Goal: Task Accomplishment & Management: Use online tool/utility

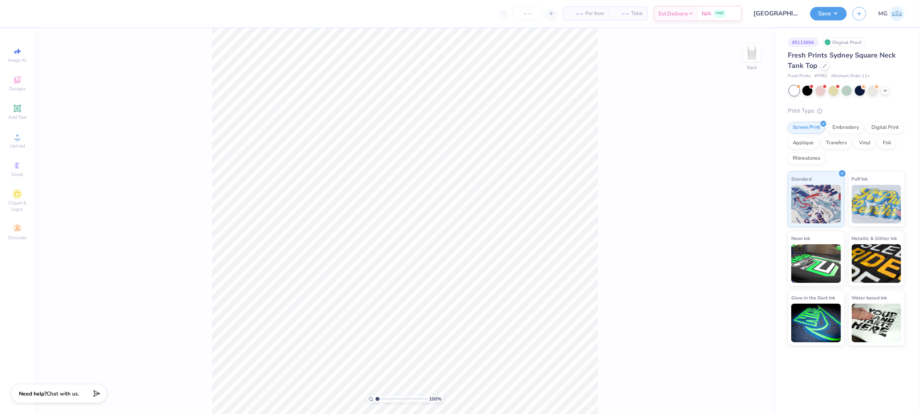
drag, startPoint x: 76, startPoint y: 132, endPoint x: 67, endPoint y: 133, distance: 9.3
click at [77, 132] on div "100 % Back" at bounding box center [405, 220] width 740 height 385
click at [22, 145] on span "Upload" at bounding box center [17, 146] width 15 height 6
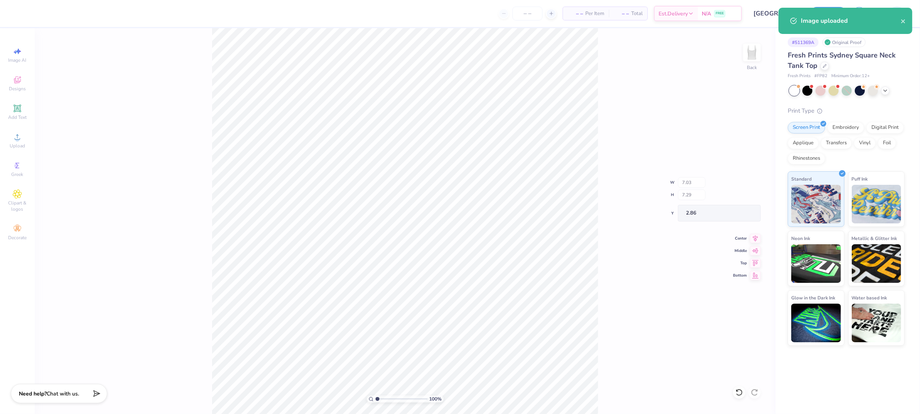
click at [180, 124] on div "100 % Back W 7.03 H 7.29 Y 2.86 Center Middle Top Bottom" at bounding box center [405, 220] width 740 height 385
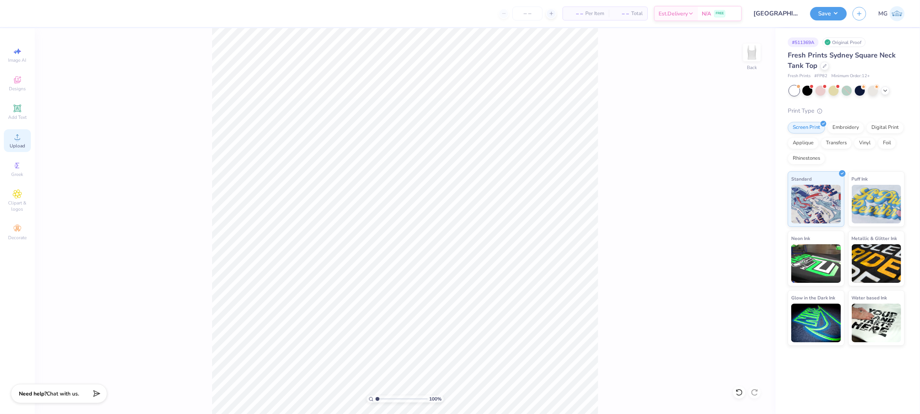
click at [26, 145] on div "Upload" at bounding box center [17, 140] width 27 height 23
click at [746, 184] on input "7.03" at bounding box center [747, 185] width 28 height 11
type input "7.00"
type input "8.57"
type input "2.22"
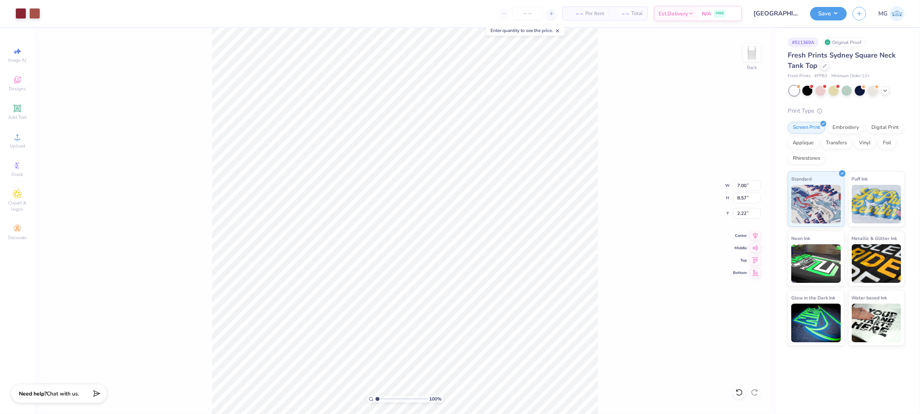
click at [599, 192] on div "100 % Back W 7.00 7.00 " H 8.57 8.57 " Y 2.22 2.22 " Center Middle Top Bottom" at bounding box center [405, 220] width 740 height 385
click at [746, 213] on input "2.22" at bounding box center [747, 213] width 28 height 11
type input "2.00"
click at [617, 146] on div "100 % Back W 7.00 7.00 " H 8.57 8.57 " Y 2.00 2.00 " Center Middle Top Bottom" at bounding box center [405, 220] width 740 height 385
click at [836, 10] on button "Save" at bounding box center [828, 12] width 37 height 13
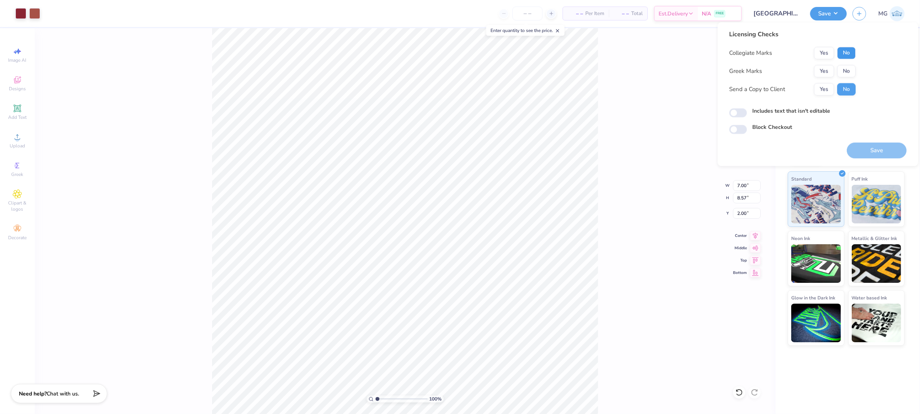
click at [841, 49] on button "No" at bounding box center [846, 53] width 18 height 12
click at [820, 74] on button "Yes" at bounding box center [824, 71] width 20 height 12
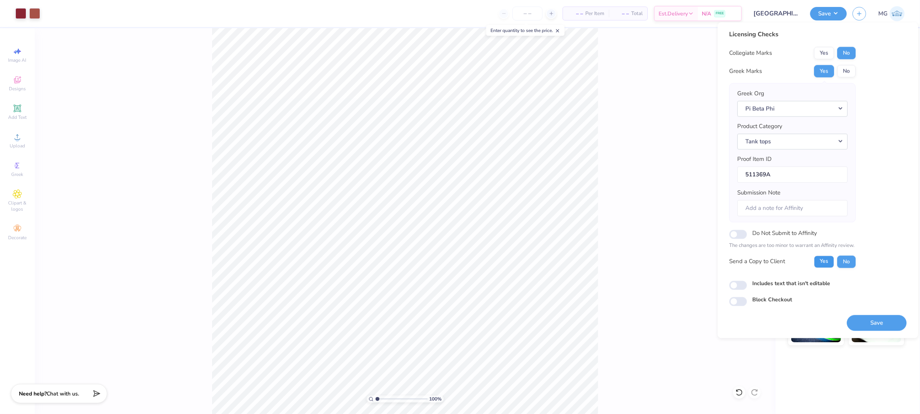
click at [817, 261] on button "Yes" at bounding box center [824, 261] width 20 height 12
click at [739, 286] on input "Includes text that isn't editable" at bounding box center [738, 284] width 18 height 9
checkbox input "true"
click at [879, 325] on button "Save" at bounding box center [876, 322] width 60 height 16
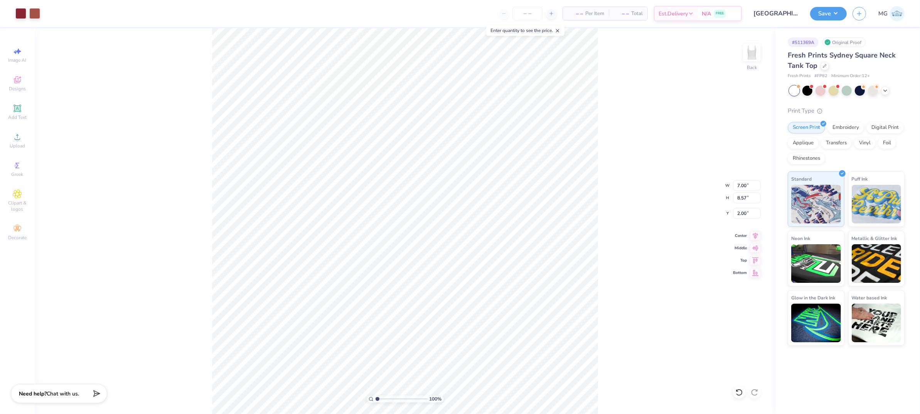
click at [606, 196] on div "100 % Back W 7.00 7.00 " H 8.57 8.57 " Y 2.00 2.00 " Center Middle Top Bottom" at bounding box center [405, 220] width 740 height 385
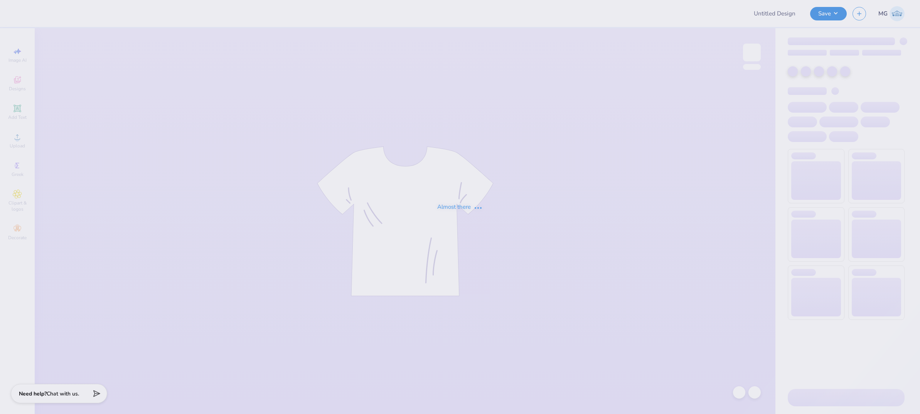
type input "[PERSON_NAME] : Dance"
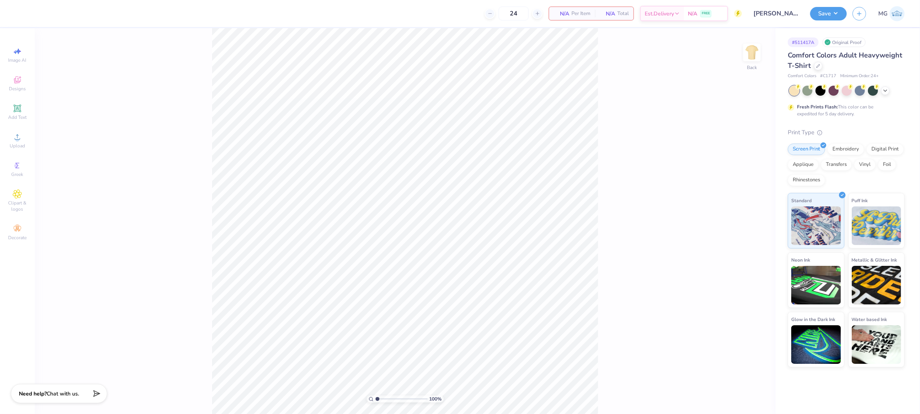
drag, startPoint x: 200, startPoint y: 133, endPoint x: 184, endPoint y: 130, distance: 16.0
click at [200, 133] on div "100 % Back" at bounding box center [405, 220] width 740 height 385
click at [18, 141] on icon at bounding box center [17, 136] width 9 height 9
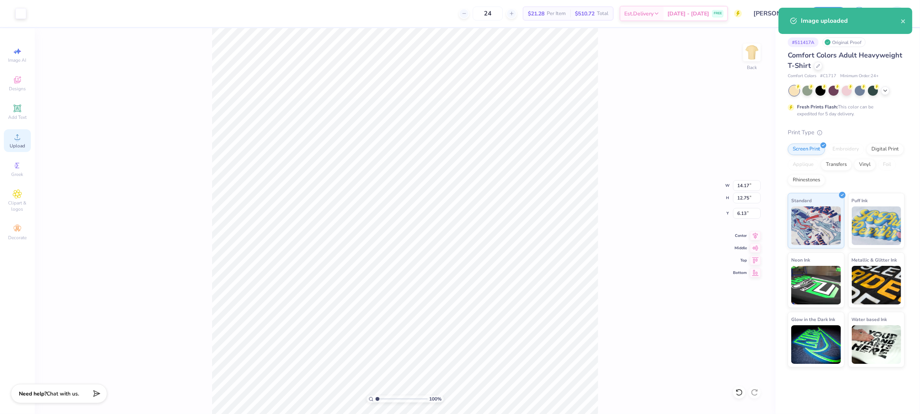
type input "10.77"
type input "9.68"
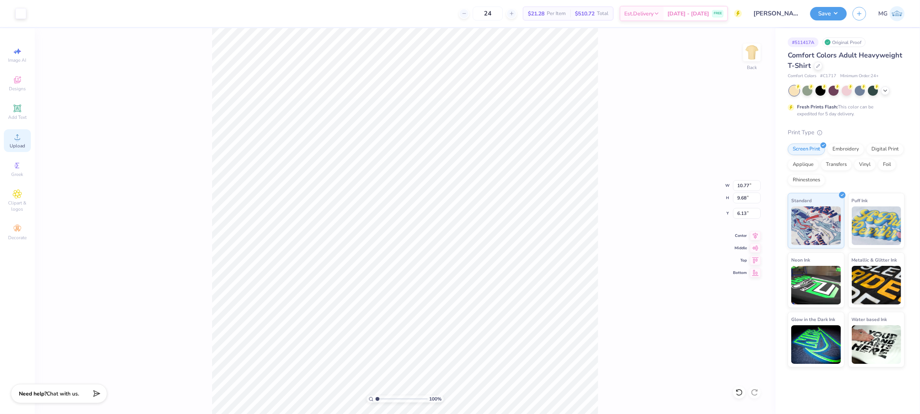
type input "2.19"
type input "3.00"
click at [749, 185] on input "10.77" at bounding box center [747, 185] width 28 height 11
type input "10.00"
type input "8.99"
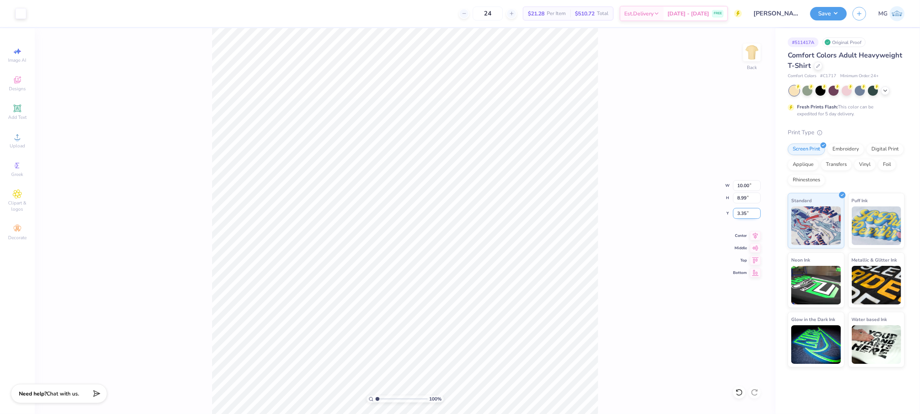
click at [745, 214] on input "3.35" at bounding box center [747, 213] width 28 height 11
type input "3.00"
click at [636, 324] on div "100 % Back W 10.00 10.00 " H 8.99 8.99 " Y 3.00 3.00 " Center Middle Top Bottom" at bounding box center [405, 220] width 740 height 385
click at [615, 286] on div "100 % Back" at bounding box center [405, 220] width 740 height 385
click at [742, 185] on input "10.00" at bounding box center [747, 185] width 28 height 11
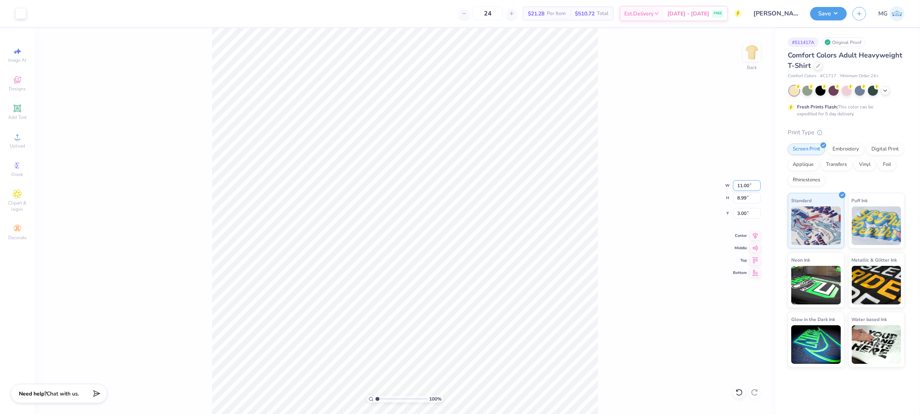
type input "11.00"
type input "9.89"
type input "2.55"
click at [746, 212] on input "2.55" at bounding box center [747, 213] width 28 height 11
type input "2"
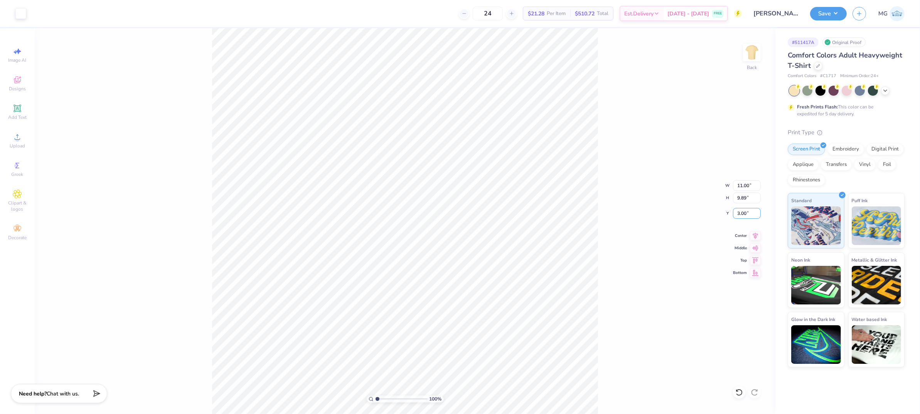
type input "3.00"
click at [615, 204] on div "100 % Back" at bounding box center [405, 220] width 740 height 385
click at [630, 91] on div "100 % Back" at bounding box center [405, 220] width 740 height 385
click at [836, 13] on button "Save" at bounding box center [828, 12] width 37 height 13
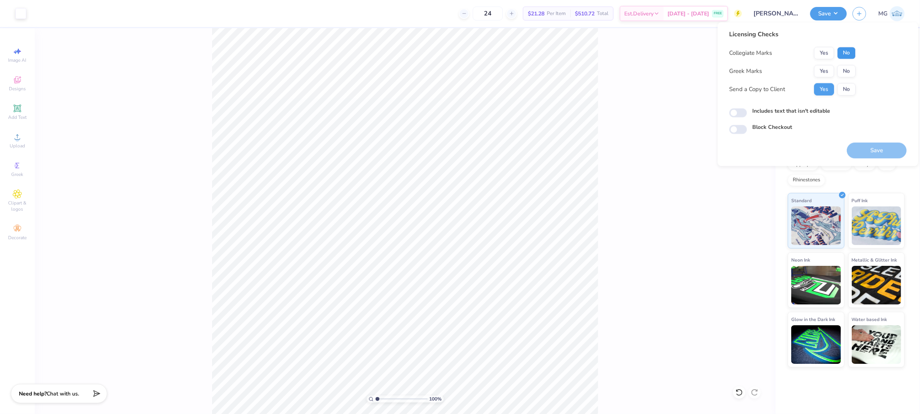
click at [841, 49] on button "No" at bounding box center [846, 53] width 18 height 12
click at [842, 69] on button "No" at bounding box center [846, 71] width 18 height 12
click at [794, 105] on div "Licensing Checks Collegiate Marks Yes No Greek Marks Yes No Send a Copy to Clie…" at bounding box center [817, 82] width 177 height 104
click at [792, 107] on label "Includes text that isn't editable" at bounding box center [791, 111] width 78 height 8
click at [747, 108] on input "Includes text that isn't editable" at bounding box center [738, 112] width 18 height 9
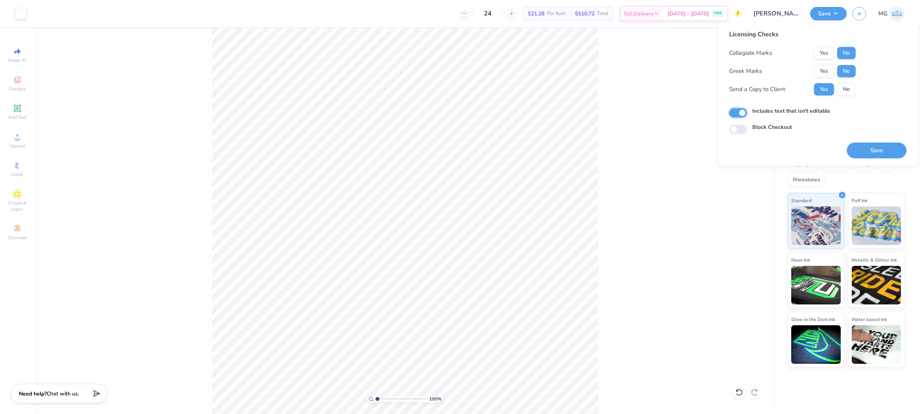
checkbox input "true"
click at [866, 146] on button "Save" at bounding box center [876, 151] width 60 height 16
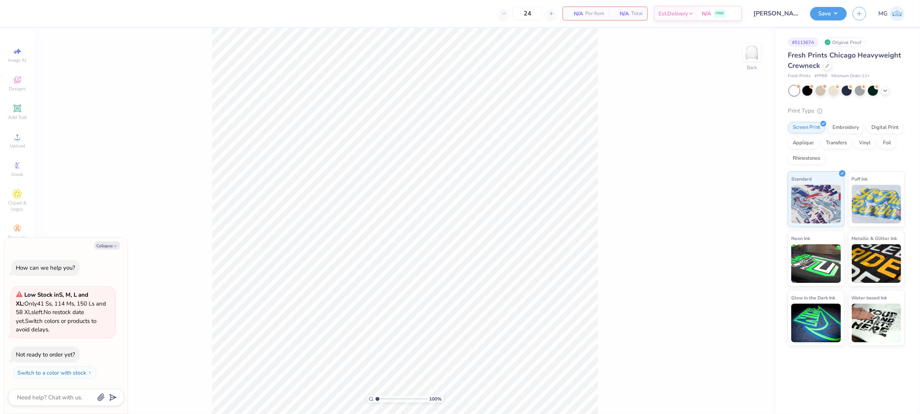
click at [651, 126] on div "100 % Back" at bounding box center [405, 220] width 740 height 385
click at [100, 241] on button "Collapse" at bounding box center [107, 245] width 26 height 8
type textarea "x"
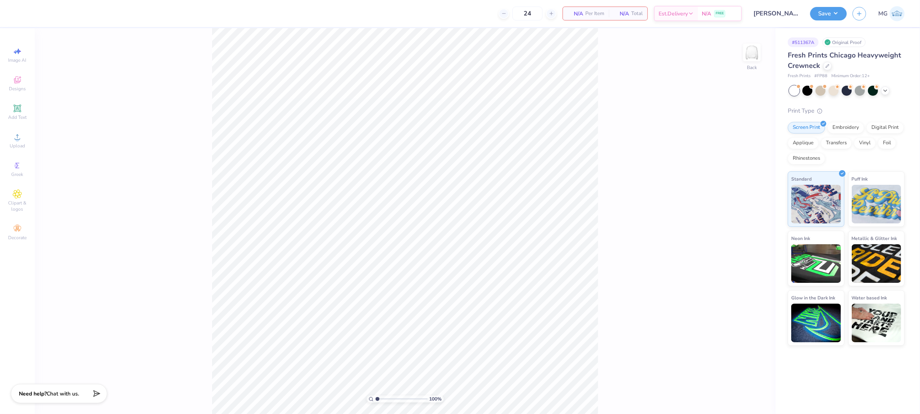
click at [124, 172] on div "100 % Back" at bounding box center [405, 220] width 740 height 385
click at [17, 146] on span "Upload" at bounding box center [17, 146] width 15 height 6
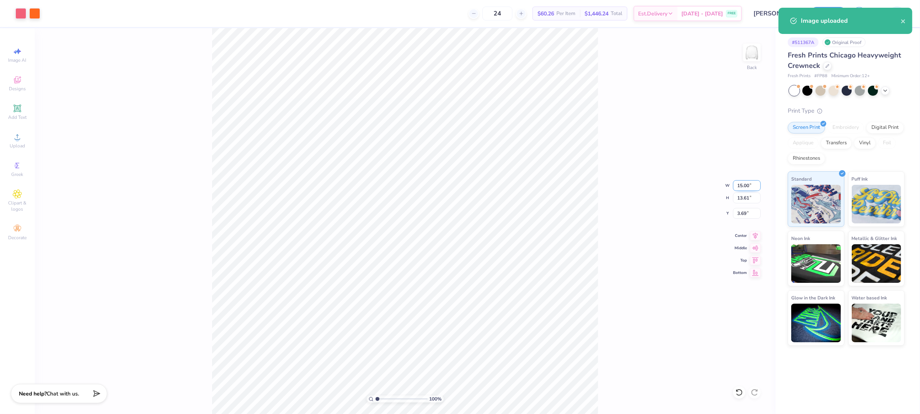
click at [742, 183] on input "15.00" at bounding box center [747, 185] width 28 height 11
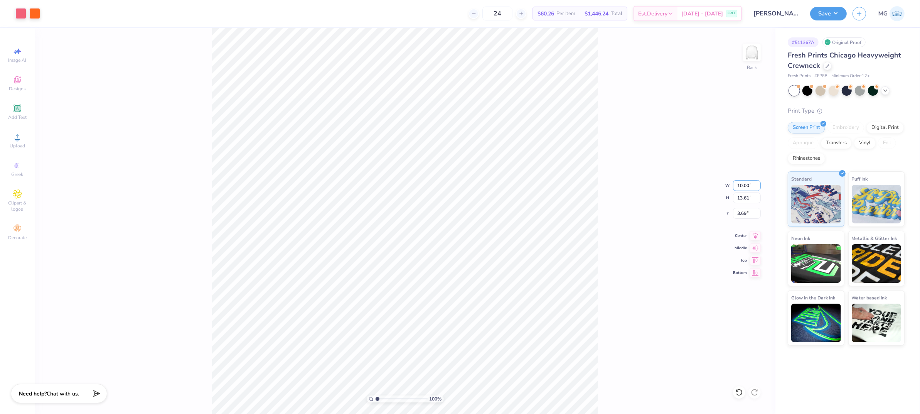
type input "10.00"
type input "9.08"
type input "5.96"
type input "3.00"
click at [744, 184] on input "10.00" at bounding box center [747, 185] width 28 height 11
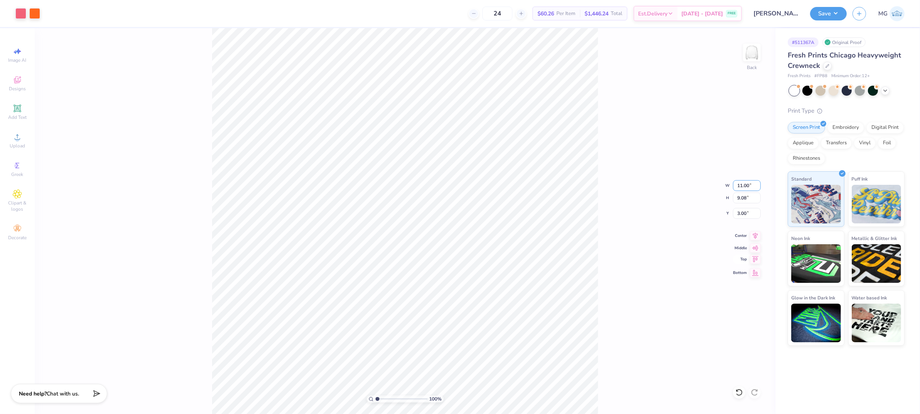
type input "11.00"
type input "9.98"
type input "2.55"
click at [638, 119] on div "100 % Back W 11.00 11.00 " H 9.98 9.98 " Y 2.55 2.55 " Center Middle Top Bottom" at bounding box center [405, 220] width 740 height 385
click at [746, 214] on input "2.55" at bounding box center [747, 213] width 28 height 11
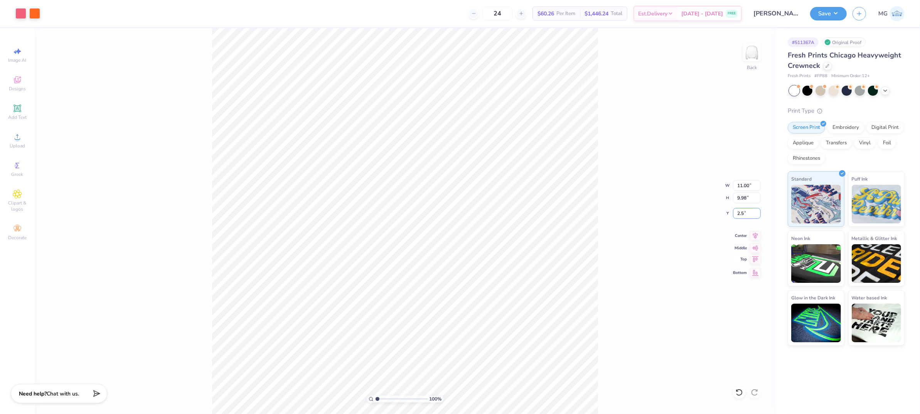
type input "2"
type input "3.00"
click at [754, 237] on icon at bounding box center [755, 234] width 11 height 9
click at [623, 152] on div "100 % Back W 11.00 11.00 " H 9.98 9.98 " Y 3.00 3.00 " Center Middle Top Bottom" at bounding box center [405, 220] width 740 height 385
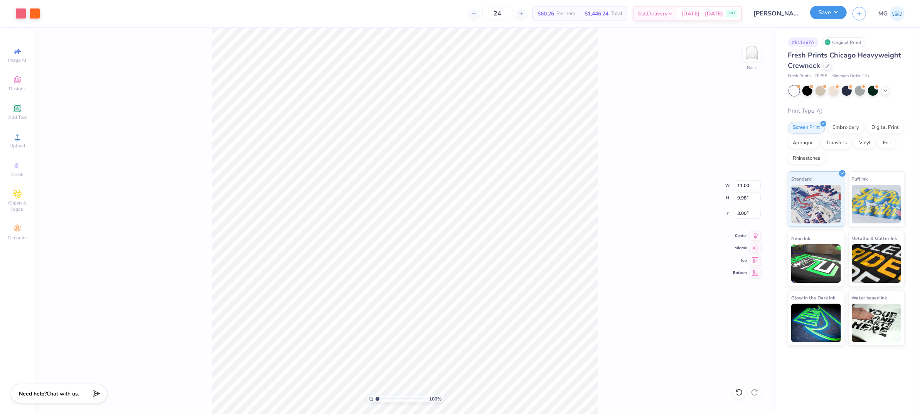
click at [837, 13] on button "Save" at bounding box center [828, 12] width 37 height 13
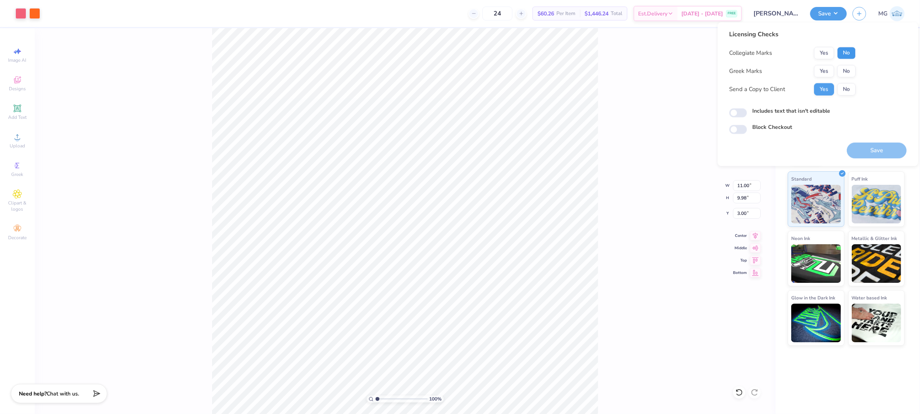
click at [849, 52] on button "No" at bounding box center [846, 53] width 18 height 12
click at [845, 69] on button "No" at bounding box center [846, 71] width 18 height 12
click at [888, 148] on button "Save" at bounding box center [876, 151] width 60 height 16
